Goal: Information Seeking & Learning: Check status

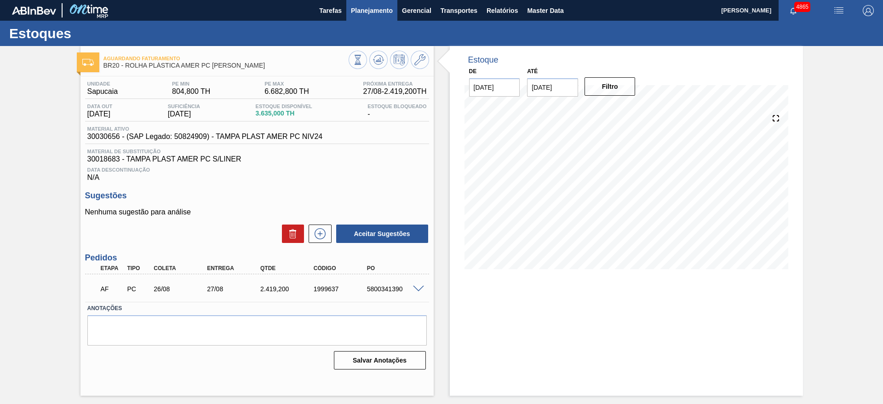
click at [388, 6] on span "Planejamento" at bounding box center [372, 10] width 42 height 11
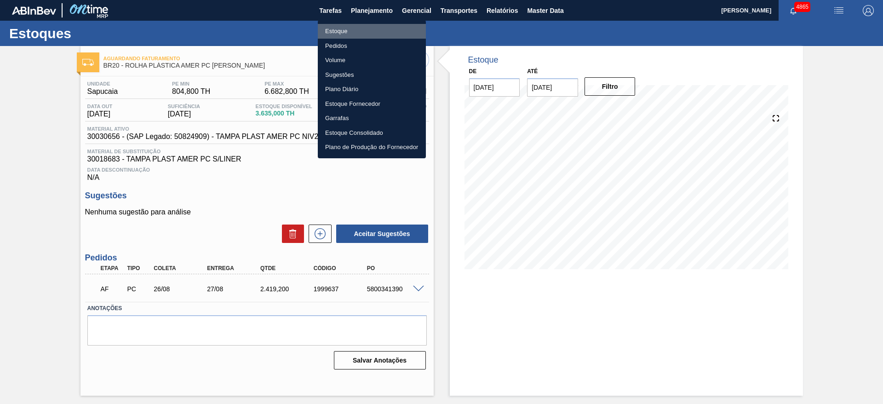
click at [341, 29] on li "Estoque" at bounding box center [372, 31] width 108 height 15
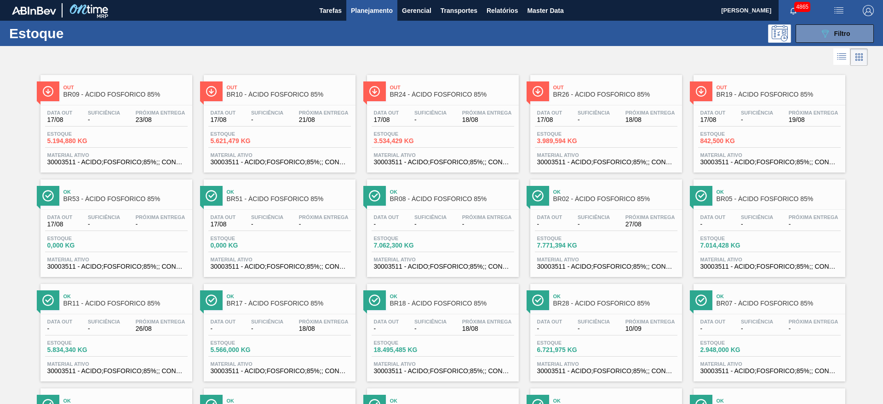
click at [767, 328] on span "-" at bounding box center [757, 328] width 32 height 7
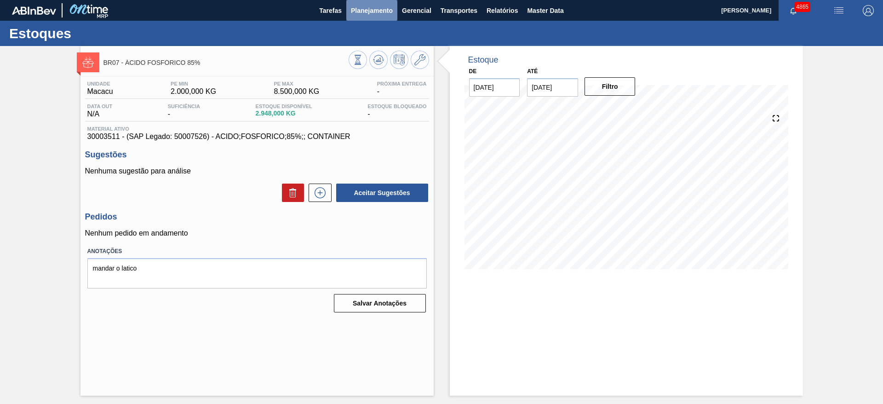
click at [378, 12] on span "Planejamento" at bounding box center [372, 10] width 42 height 11
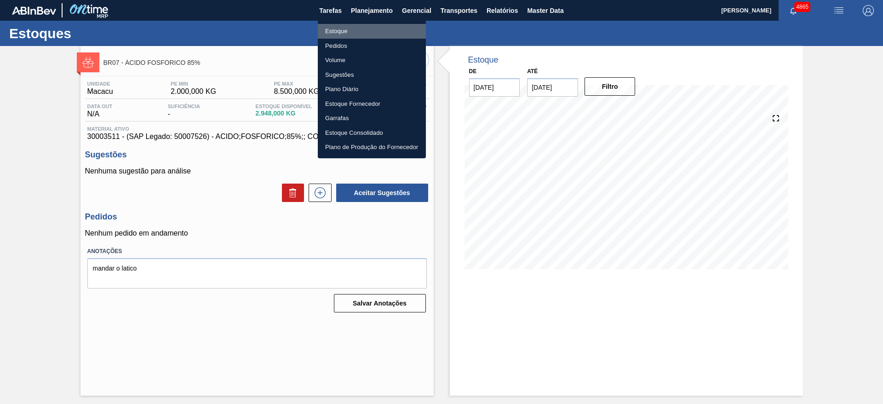
click at [357, 29] on li "Estoque" at bounding box center [372, 31] width 108 height 15
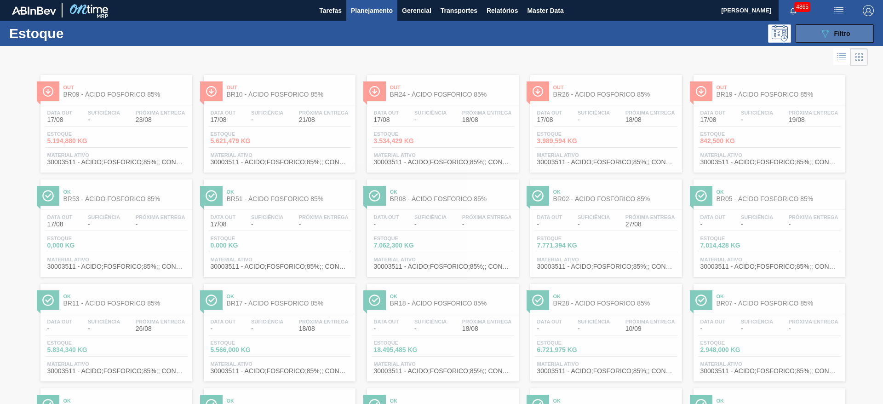
click at [859, 28] on button "089F7B8B-B2A5-4AFE-B5C0-19BA573D28AC Filtro" at bounding box center [835, 33] width 78 height 18
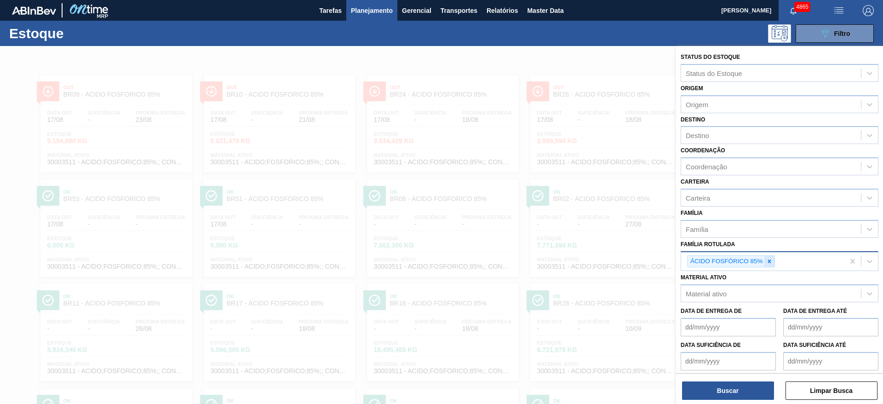
click at [772, 259] on icon at bounding box center [770, 261] width 6 height 6
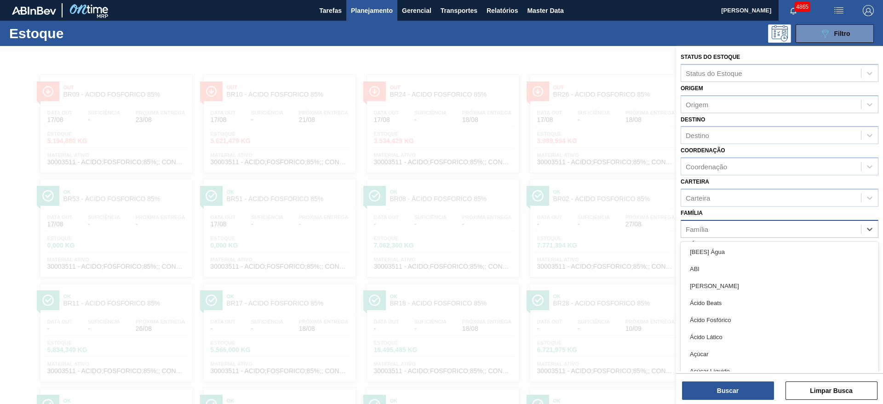
click at [705, 227] on div "Família" at bounding box center [697, 229] width 23 height 8
type input "malte"
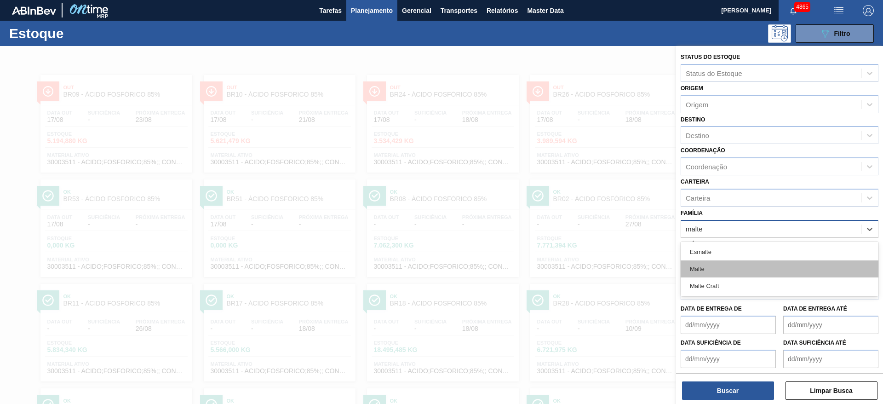
drag, startPoint x: 708, startPoint y: 257, endPoint x: 711, endPoint y: 263, distance: 6.6
click at [711, 263] on div "Esmalte Malte Malte Craft" at bounding box center [780, 269] width 198 height 55
click at [711, 263] on div "Malte" at bounding box center [780, 268] width 198 height 17
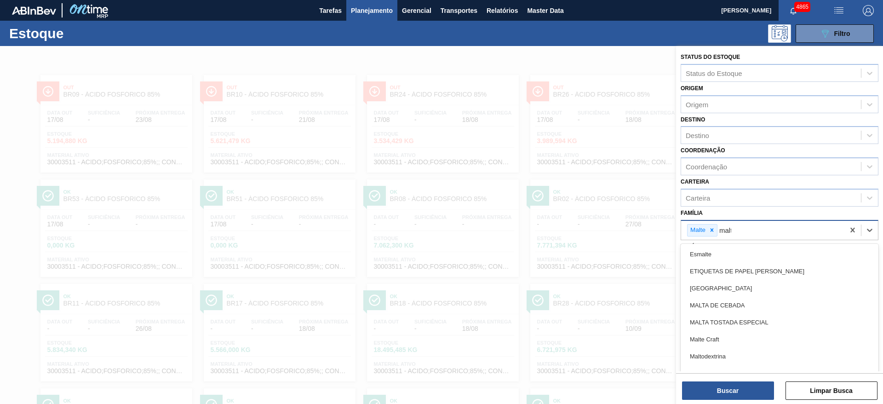
type input "malte"
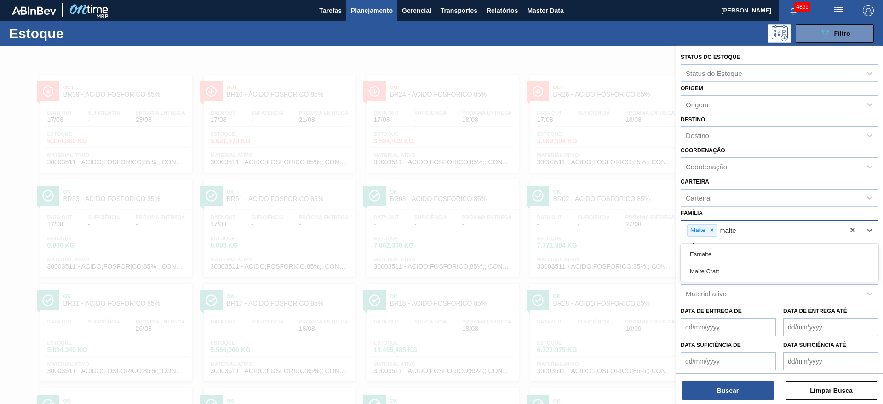
click at [711, 263] on div "Malte Craft" at bounding box center [780, 271] width 198 height 17
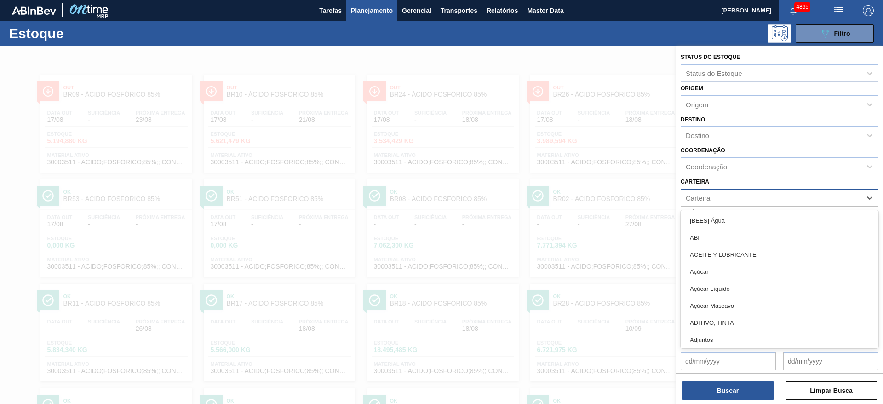
click at [707, 201] on div "Carteira" at bounding box center [698, 198] width 24 height 8
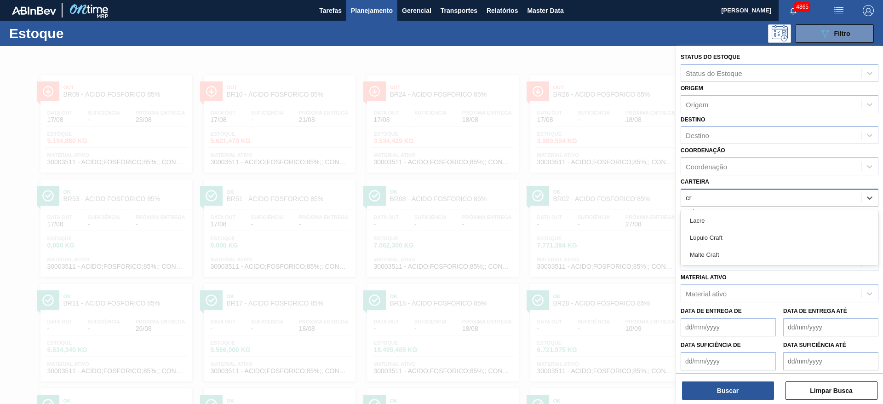
type input "c"
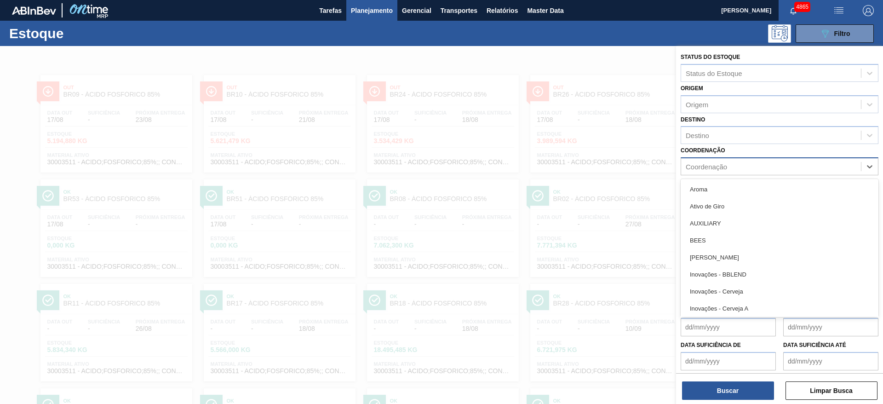
click at [731, 166] on div "Coordenação" at bounding box center [771, 166] width 180 height 13
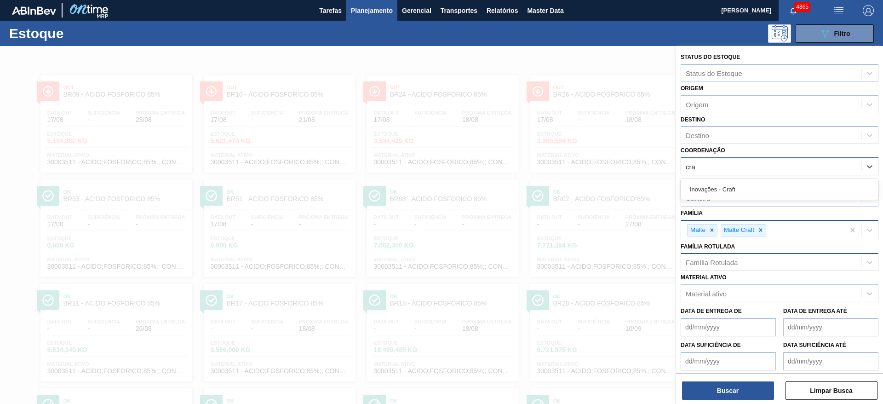
type input "craf"
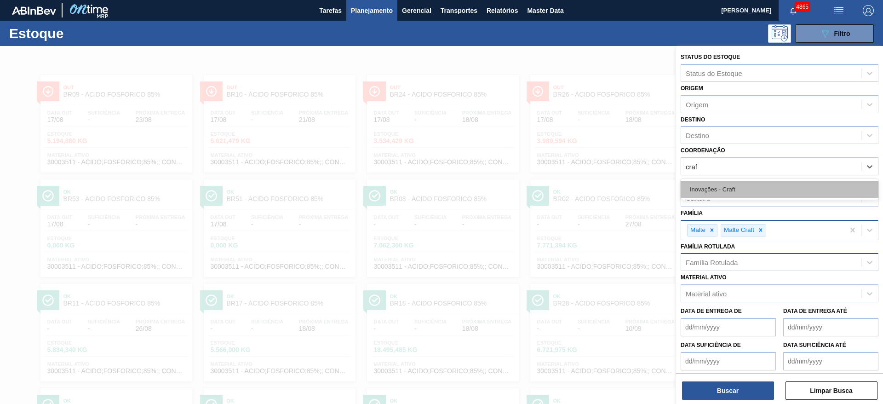
click at [738, 192] on div "Inovações - Craft" at bounding box center [780, 189] width 198 height 17
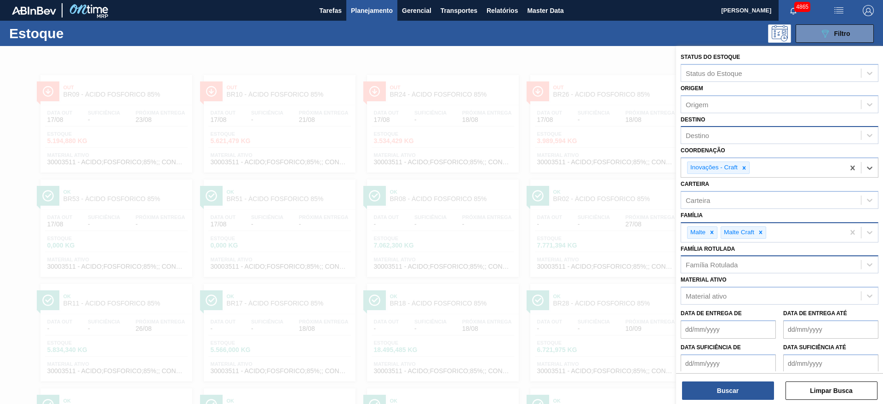
click at [732, 138] on div "Destino" at bounding box center [771, 135] width 180 height 13
type input "macacu"
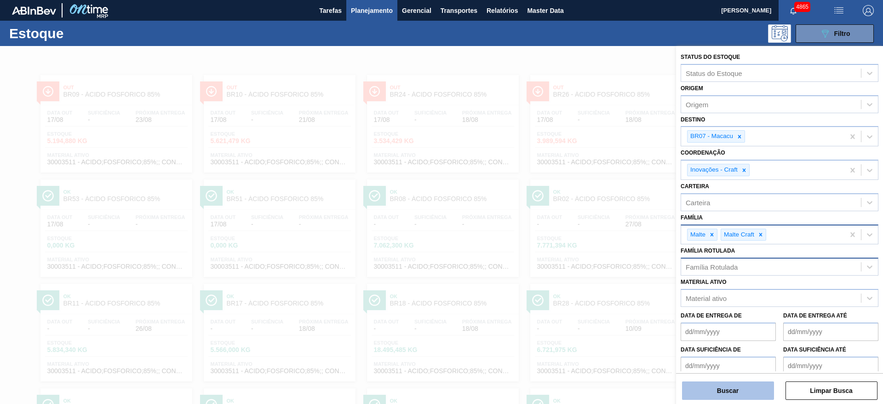
click at [736, 384] on button "Buscar" at bounding box center [728, 390] width 92 height 18
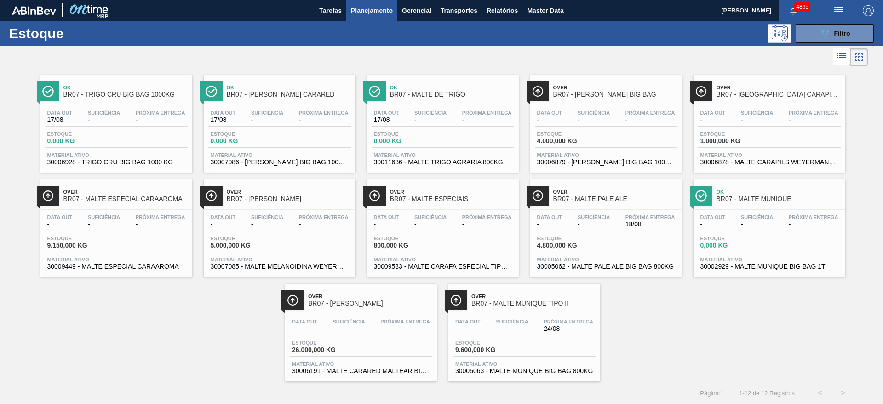
click at [568, 211] on div "Data out - Suficiência - Próxima Entrega 18/08 Estoque 4.800,000 KG Material at…" at bounding box center [606, 241] width 152 height 63
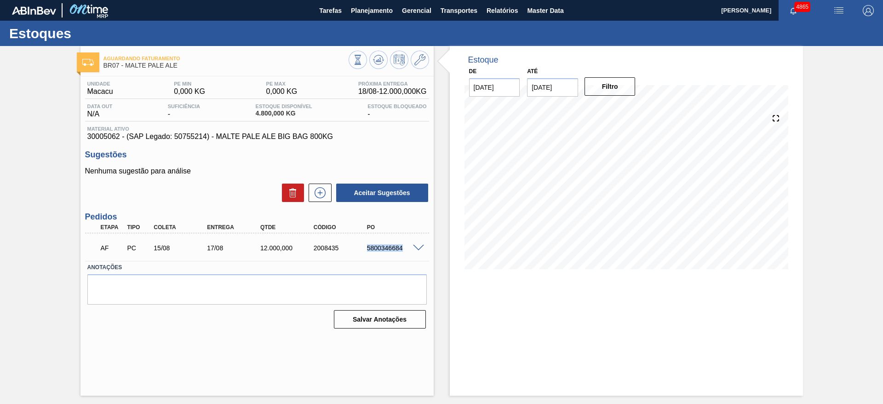
drag, startPoint x: 367, startPoint y: 247, endPoint x: 404, endPoint y: 250, distance: 36.9
click at [404, 250] on div "5800346684" at bounding box center [395, 247] width 60 height 7
copy div "5800346684"
